Goal: Transaction & Acquisition: Subscribe to service/newsletter

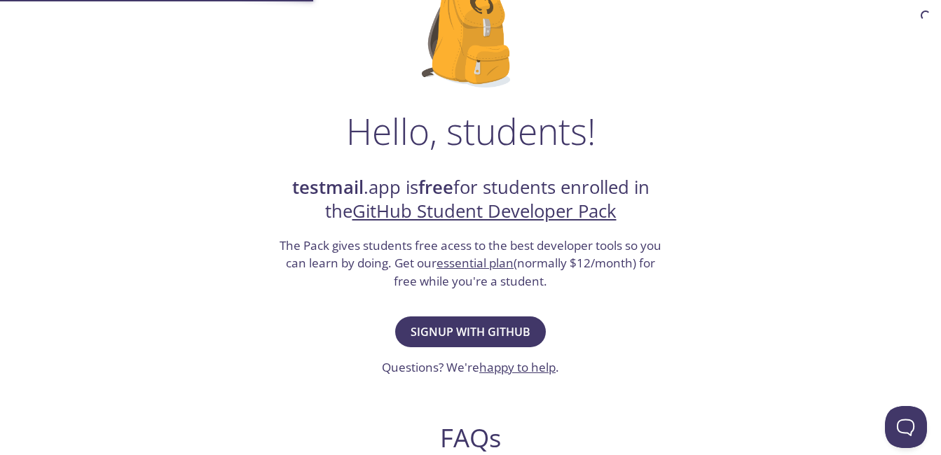
scroll to position [140, 0]
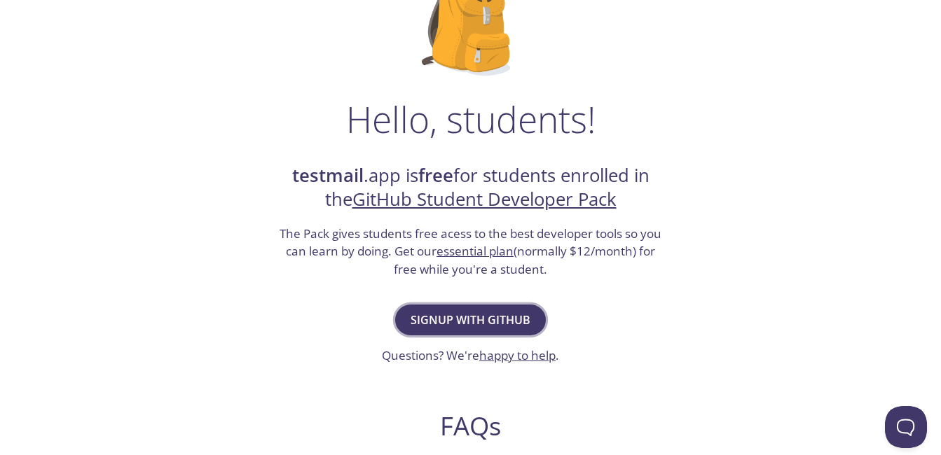
click at [464, 311] on span "Signup with GitHub" at bounding box center [471, 320] width 120 height 20
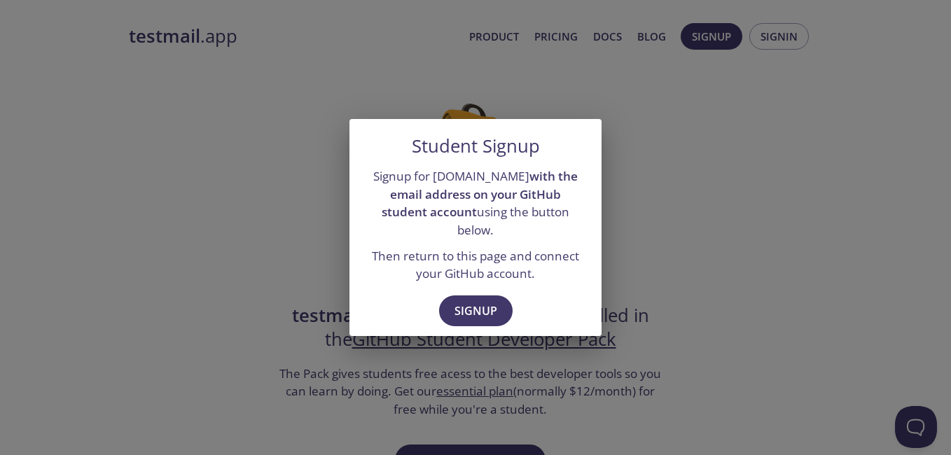
click at [223, 234] on div "Student Signup Signup for [DOMAIN_NAME] with the email address on your GitHub s…" at bounding box center [475, 227] width 951 height 455
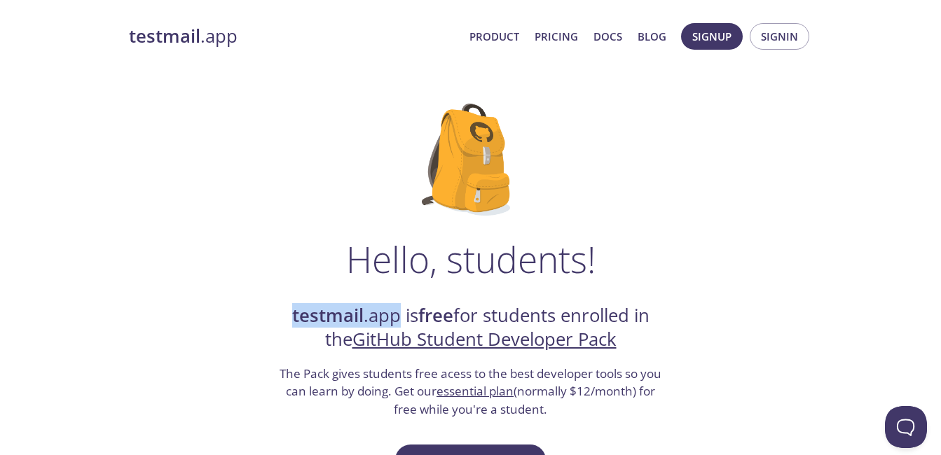
drag, startPoint x: 286, startPoint y: 320, endPoint x: 394, endPoint y: 312, distance: 108.9
click at [394, 312] on h2 "testmail .app is free for students enrolled in the GitHub Student Developer Pack" at bounding box center [470, 328] width 385 height 48
drag, startPoint x: 394, startPoint y: 312, endPoint x: 381, endPoint y: 317, distance: 14.2
copy h2 "testmail .app"
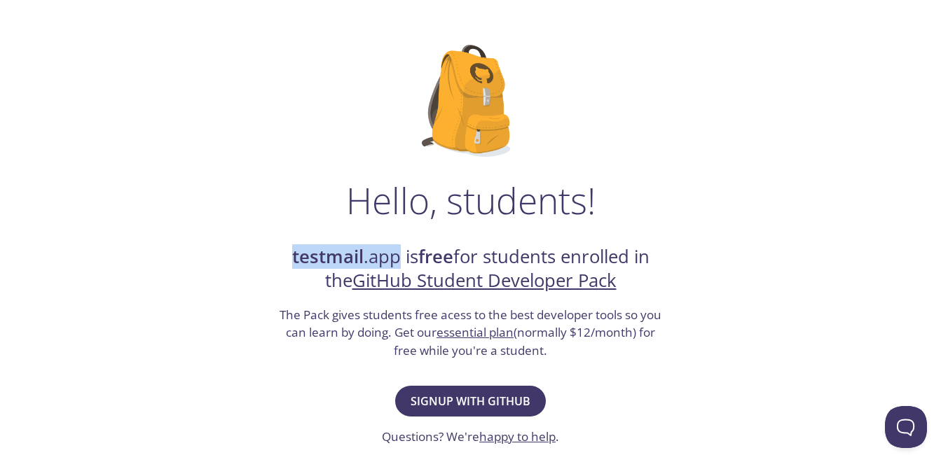
scroll to position [140, 0]
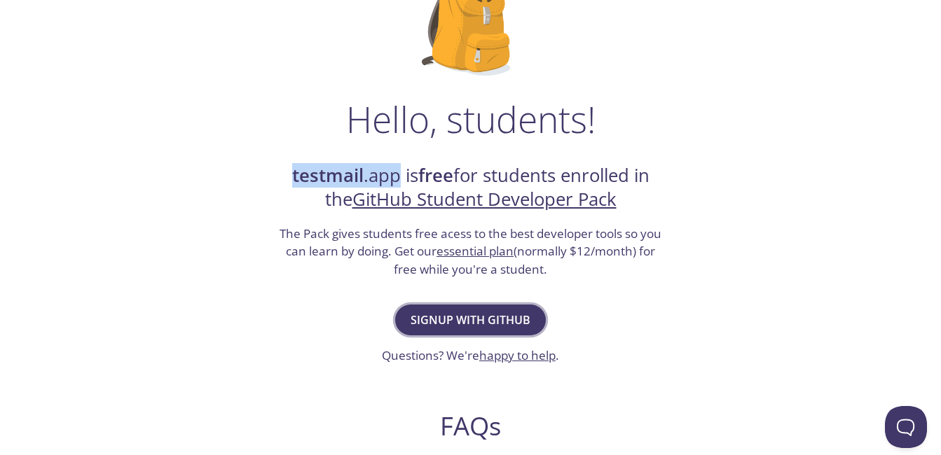
click at [447, 310] on span "Signup with GitHub" at bounding box center [471, 320] width 120 height 20
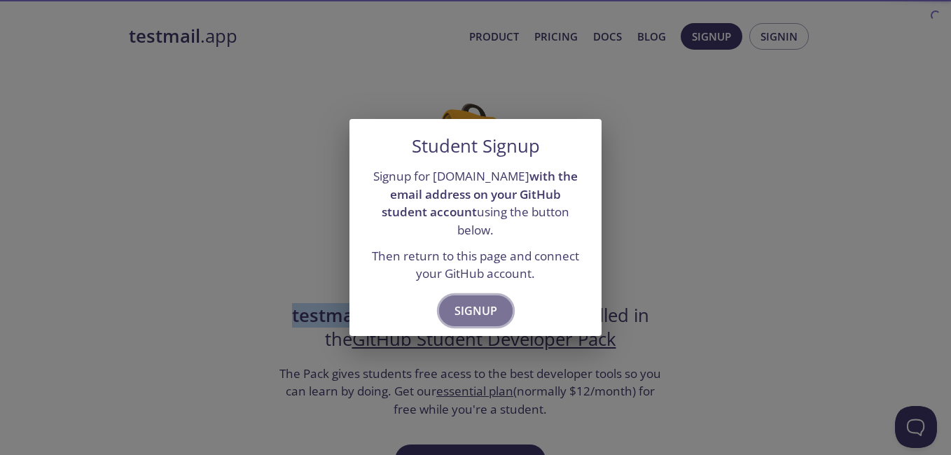
click at [475, 301] on span "Signup" at bounding box center [476, 311] width 43 height 20
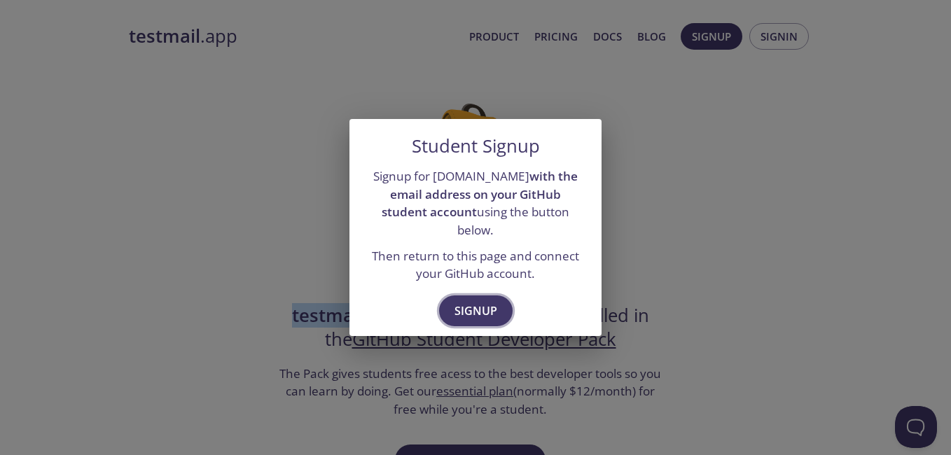
click at [483, 303] on span "Signup" at bounding box center [476, 311] width 43 height 20
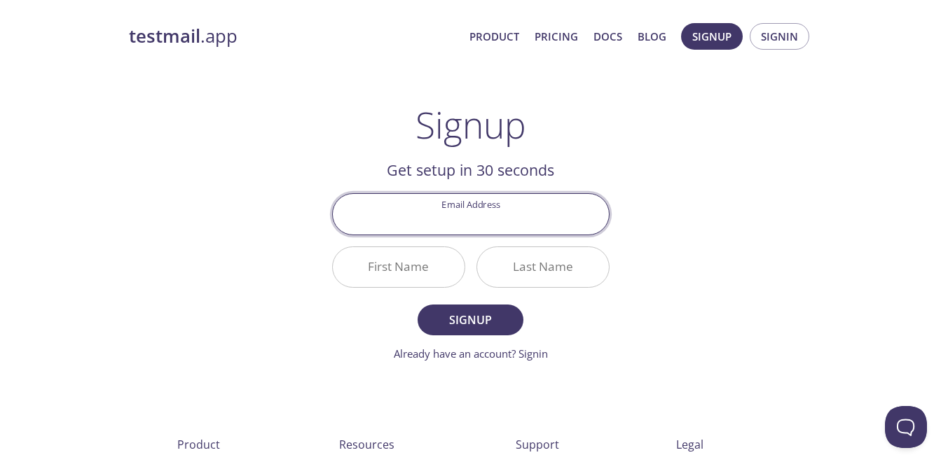
click at [469, 215] on input "Email Address" at bounding box center [471, 214] width 276 height 40
